Goal: Check status: Check status

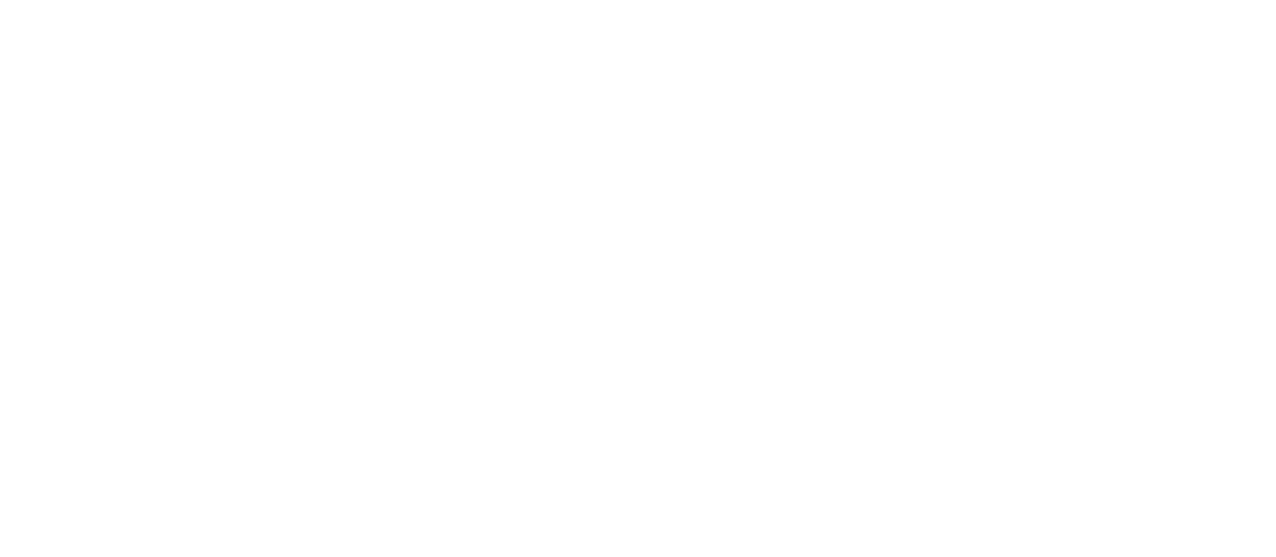
type input "**********"
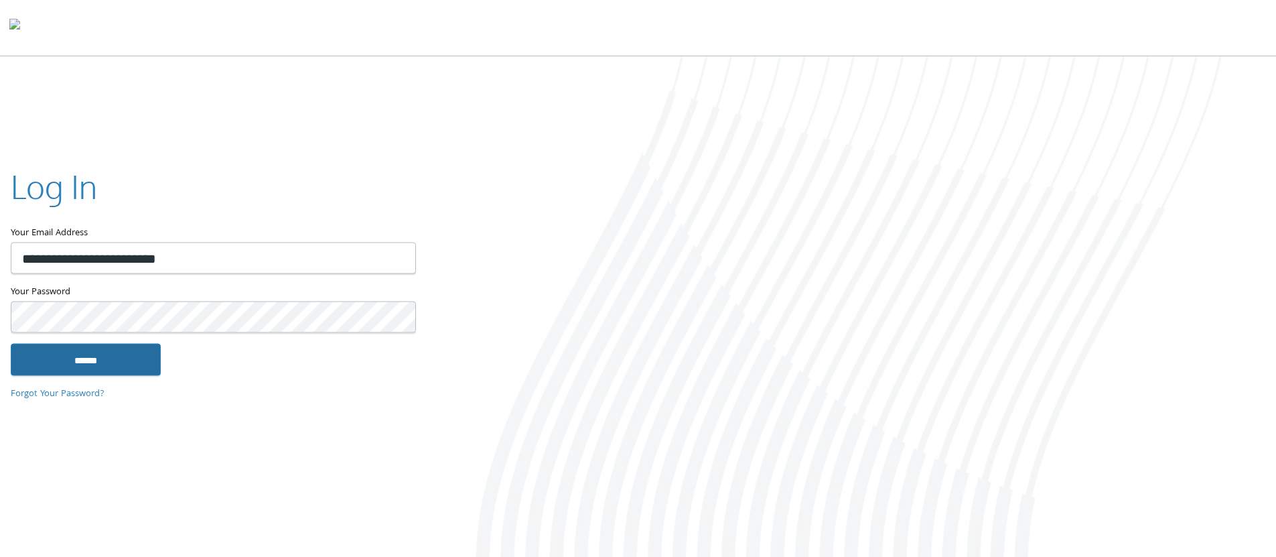
click at [121, 356] on input "******" at bounding box center [86, 359] width 150 height 32
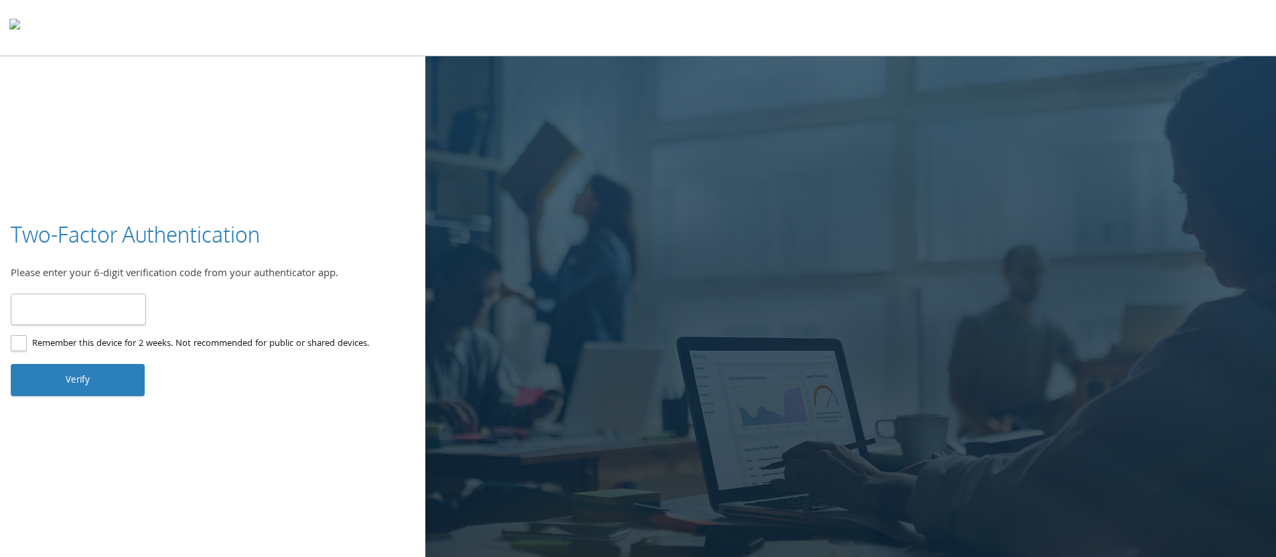
paste input "******"
type input "******"
